Goal: Task Accomplishment & Management: Use online tool/utility

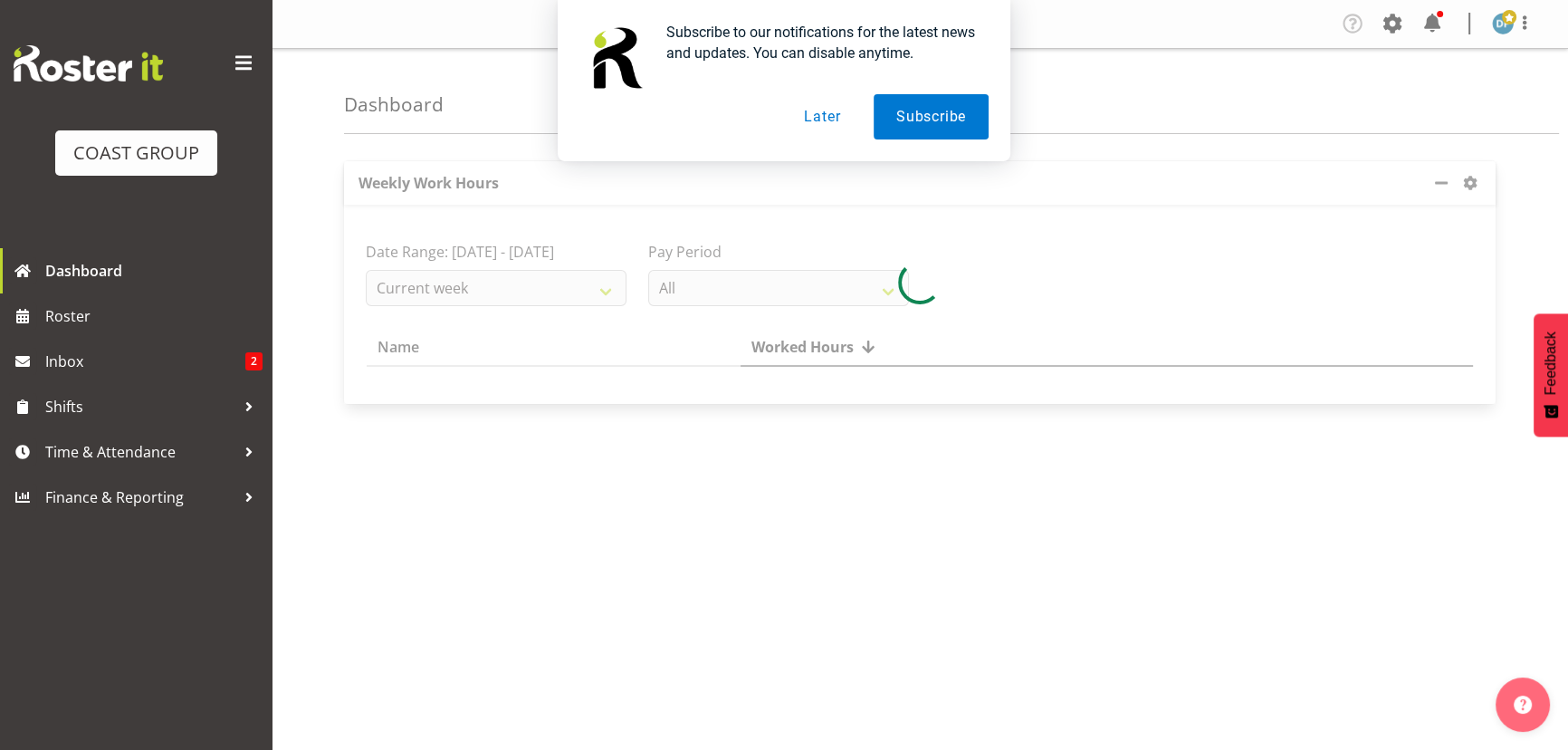
click at [836, 118] on button "Later" at bounding box center [821, 117] width 81 height 45
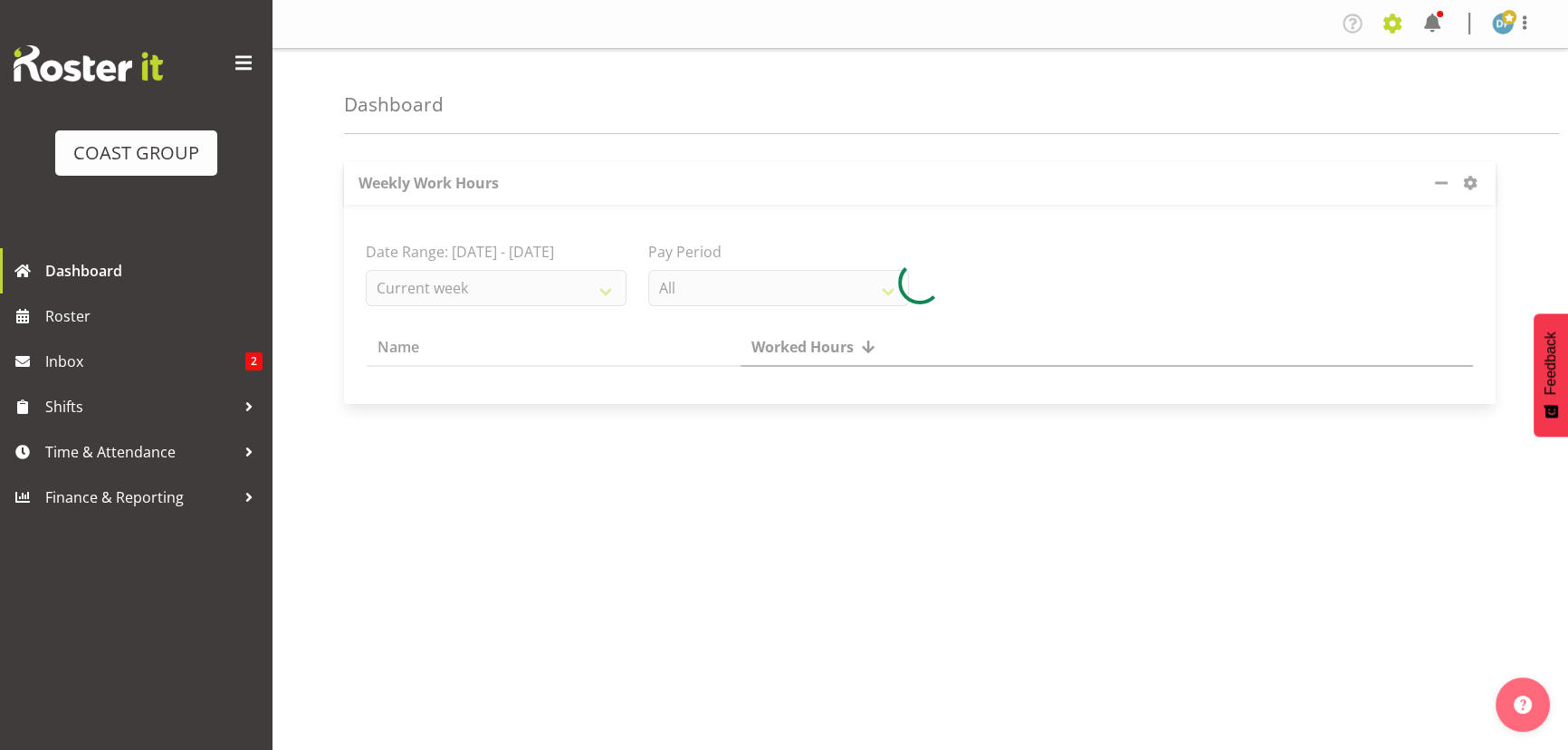
click at [1396, 23] on span at bounding box center [1392, 24] width 29 height 29
click at [1313, 95] on link "Jobs" at bounding box center [1320, 98] width 174 height 32
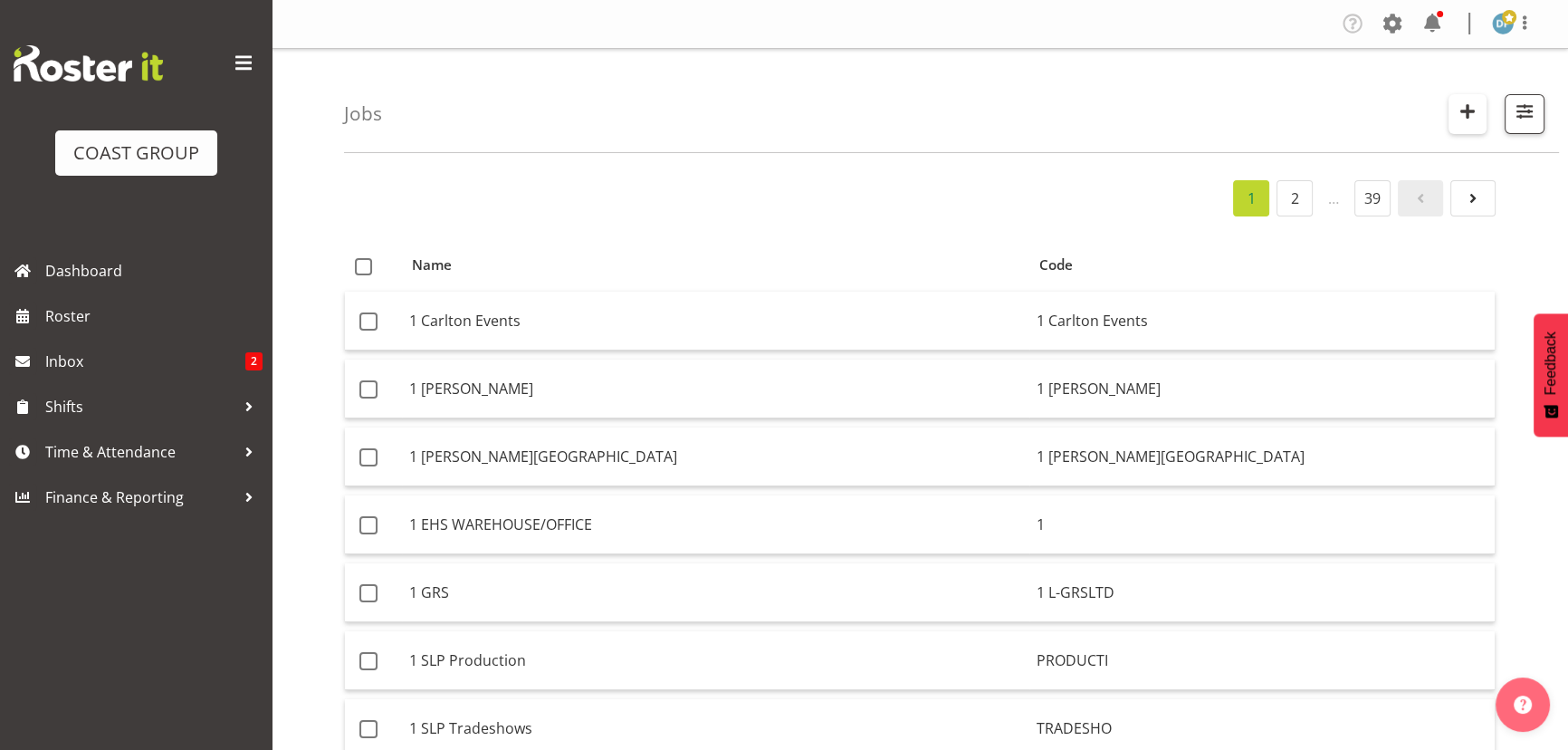
click at [1476, 104] on span "button" at bounding box center [1468, 111] width 24 height 24
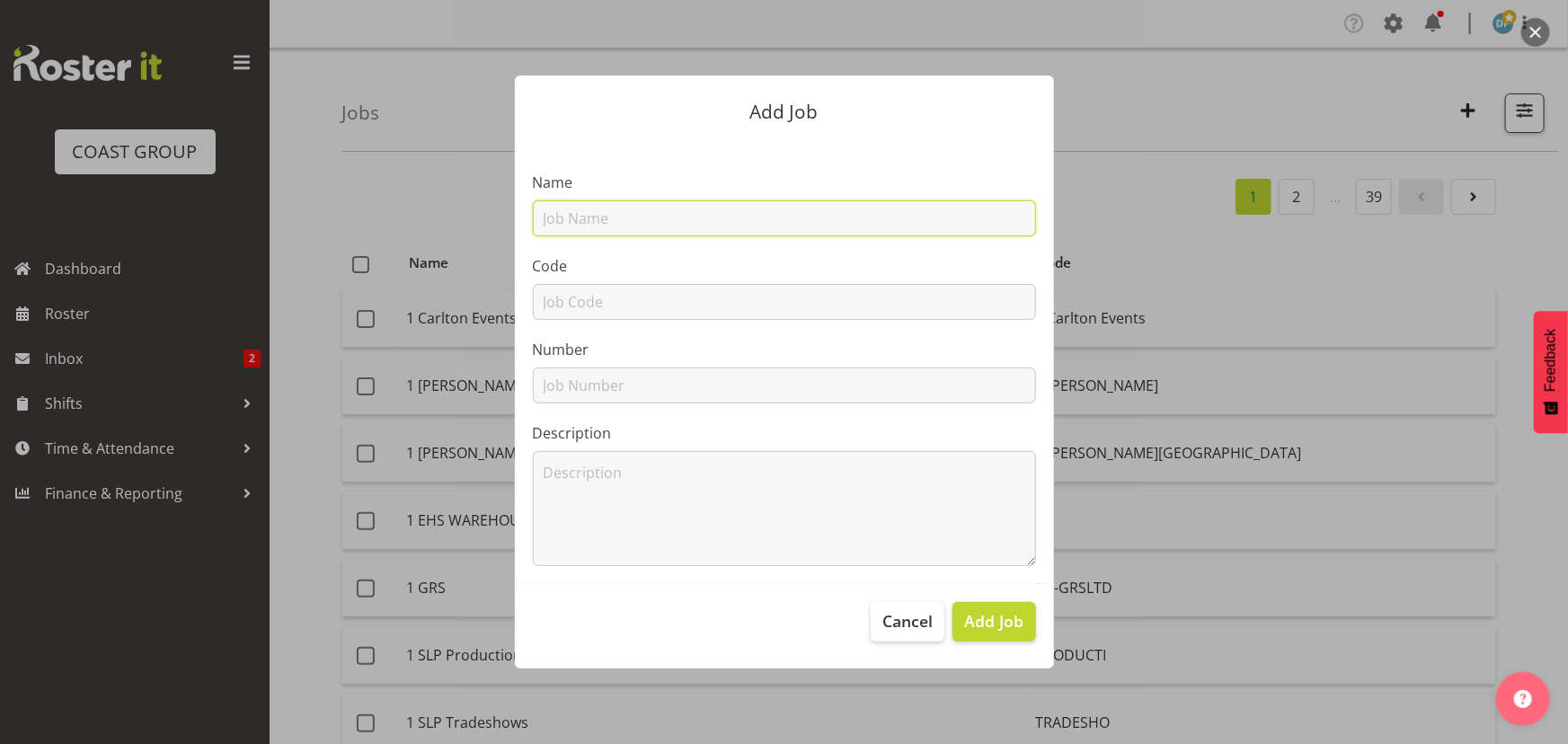
drag, startPoint x: 756, startPoint y: 224, endPoint x: 759, endPoint y: 211, distance: 13.3
click at [756, 224] on input "text" at bounding box center [784, 218] width 504 height 36
click at [727, 219] on input "22510035 - ITW @ ConcreteNZ" at bounding box center [784, 218] width 504 height 36
type input "22510035 - ITW @ Concrete NZ"
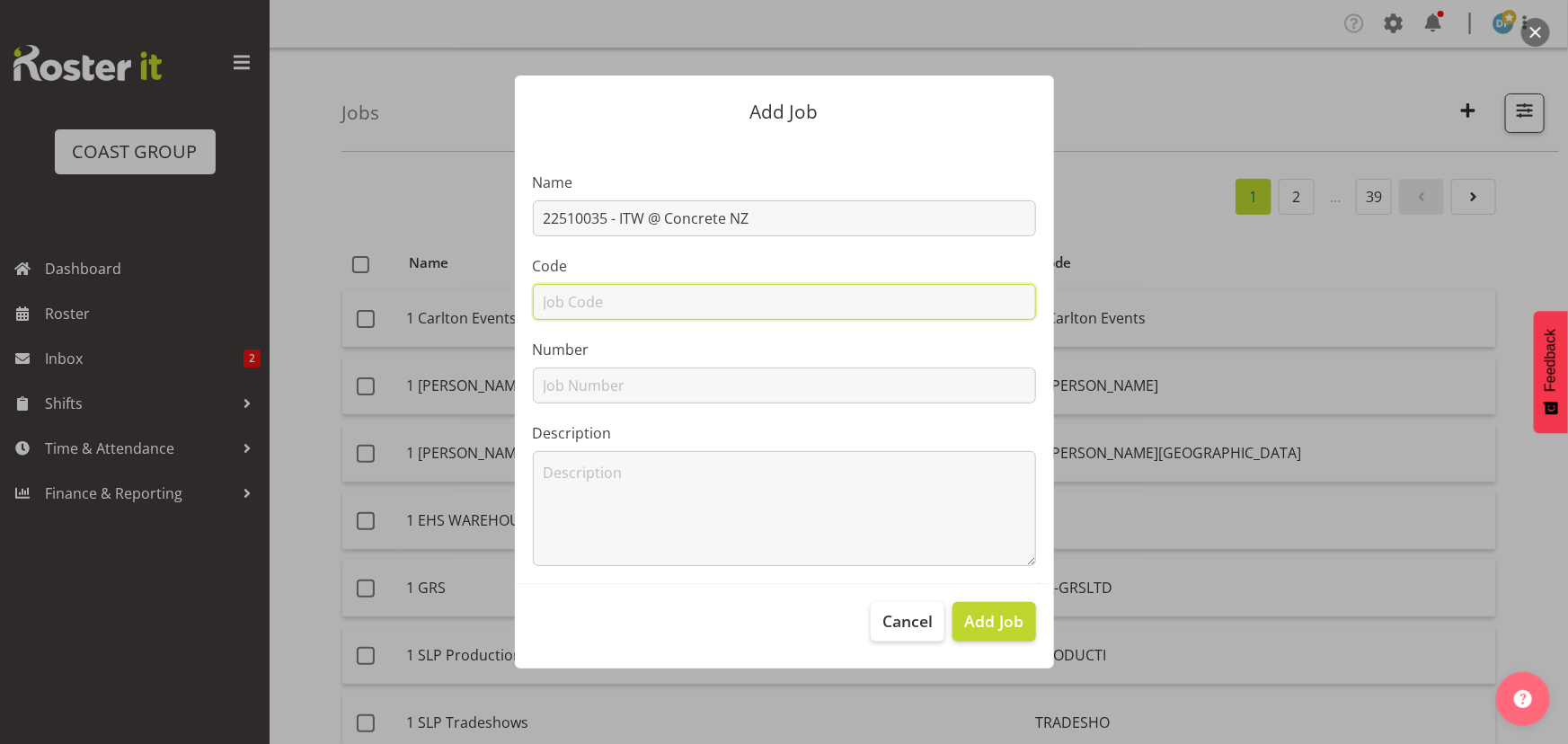
click at [652, 296] on input "text" at bounding box center [784, 302] width 504 height 36
type input "22510035"
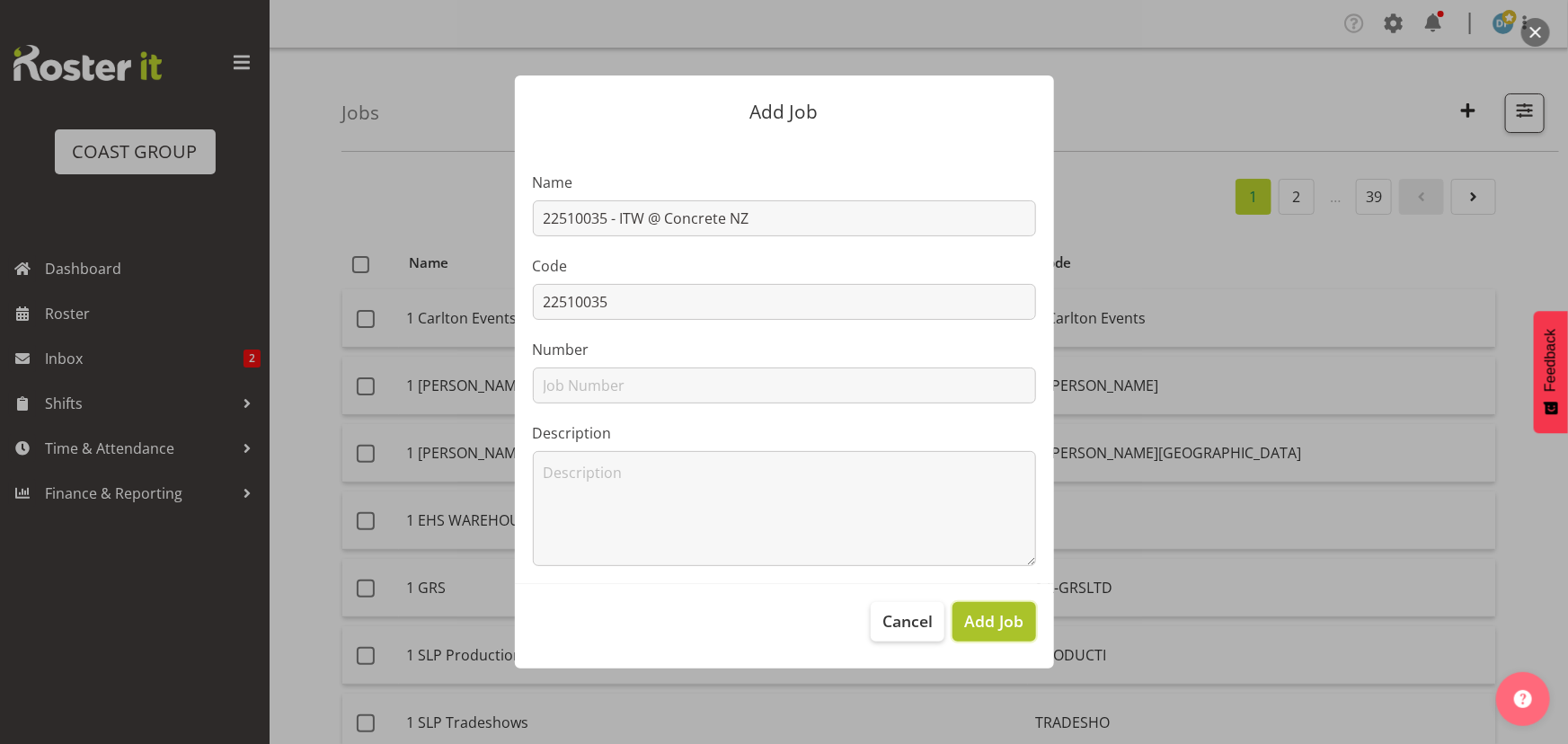
click at [1003, 616] on span "Add Job" at bounding box center [993, 621] width 59 height 23
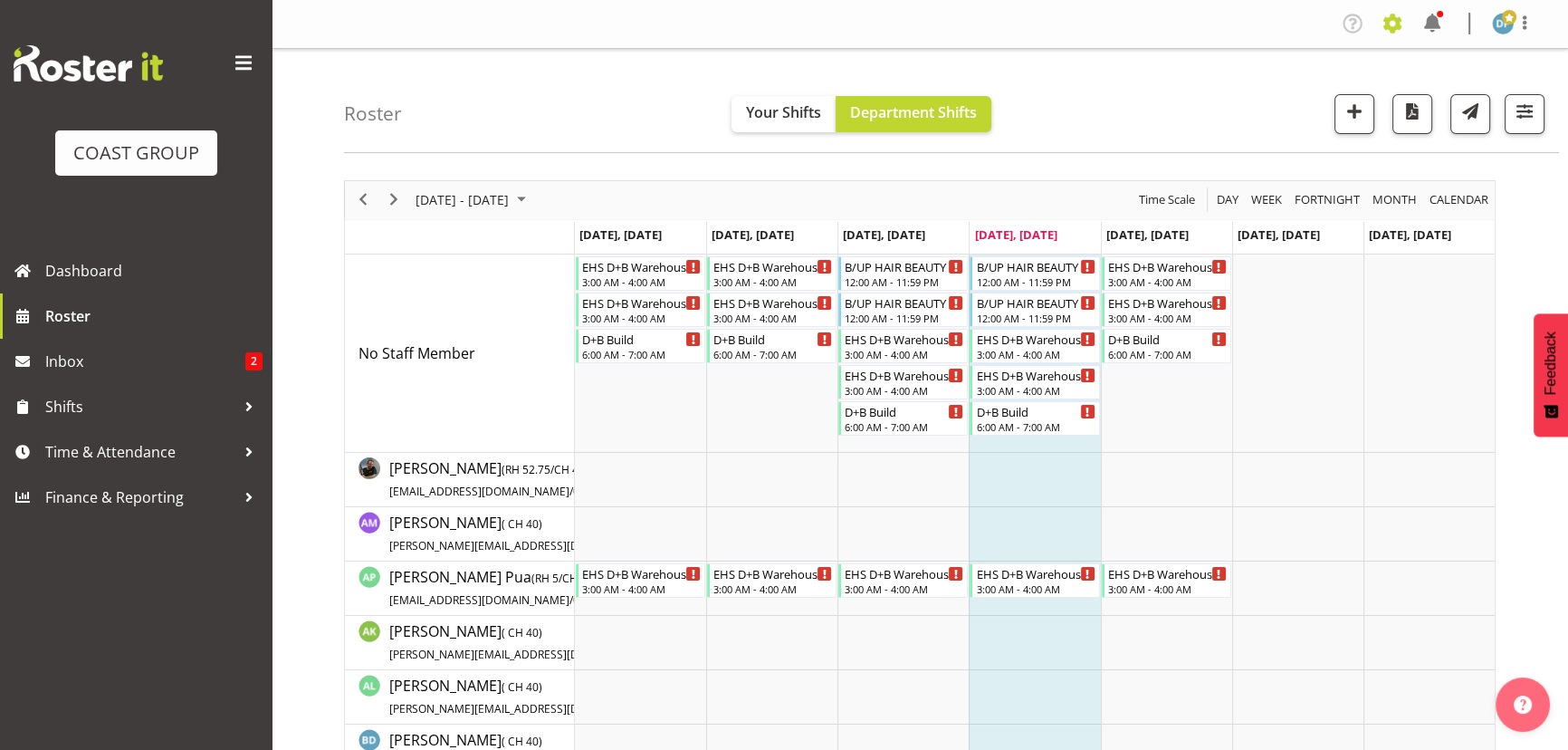
click at [1400, 29] on span at bounding box center [1392, 24] width 29 height 29
click at [1272, 96] on link "Jobs" at bounding box center [1320, 98] width 174 height 32
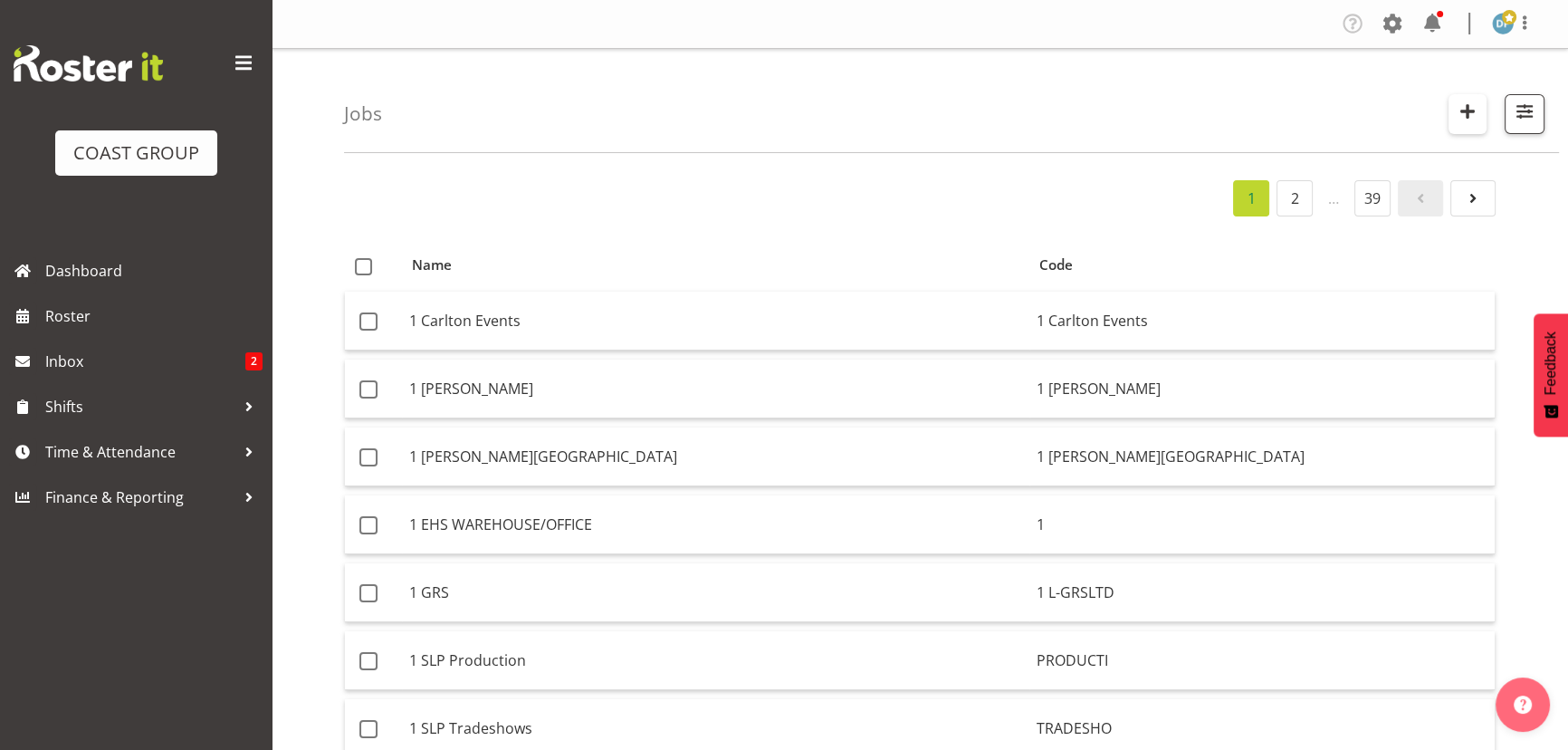
click at [1463, 108] on span "button" at bounding box center [1468, 111] width 24 height 24
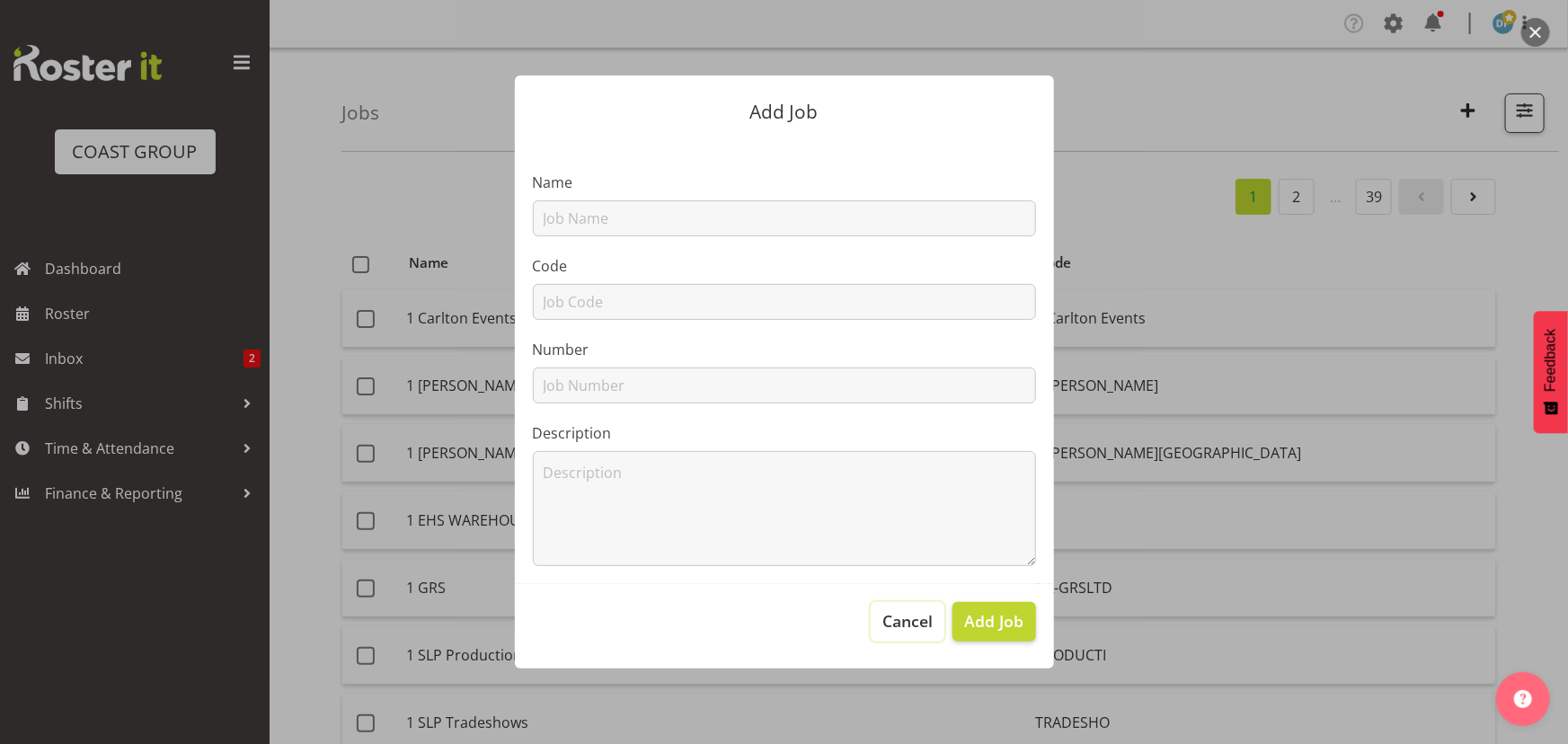
click at [889, 615] on span "Cancel" at bounding box center [908, 621] width 51 height 23
